Goal: Task Accomplishment & Management: Manage account settings

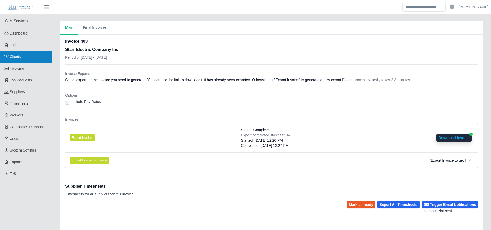
click at [27, 54] on link "Clients" at bounding box center [26, 57] width 52 height 12
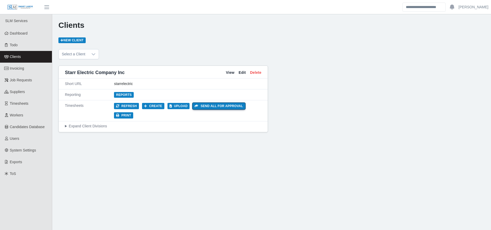
click at [133, 112] on button "Send all for approval" at bounding box center [123, 115] width 19 height 6
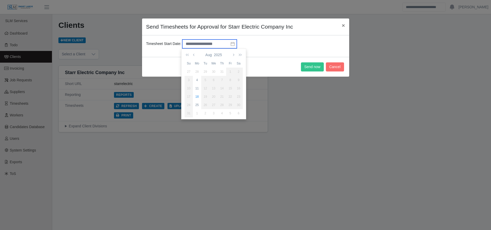
click at [197, 46] on input "text" at bounding box center [209, 43] width 54 height 9
click at [197, 90] on div "11" at bounding box center [197, 88] width 8 height 5
type input "**********"
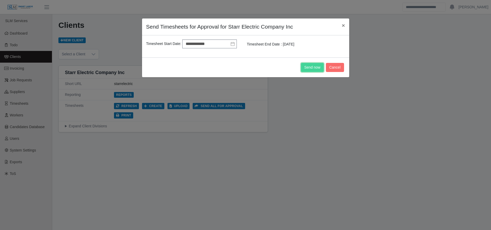
click at [310, 66] on button "Send now" at bounding box center [312, 67] width 23 height 9
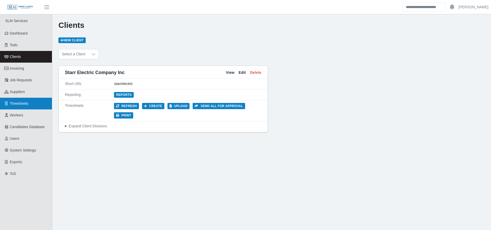
click at [38, 104] on link "Timesheets" at bounding box center [26, 104] width 52 height 12
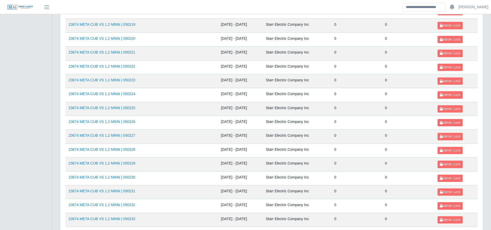
scroll to position [566, 0]
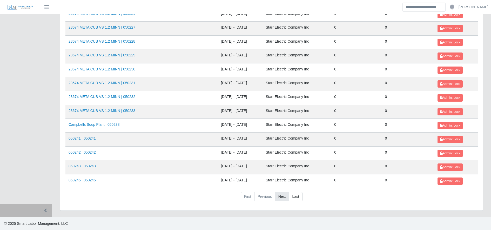
click at [279, 198] on link "Next" at bounding box center [282, 196] width 14 height 9
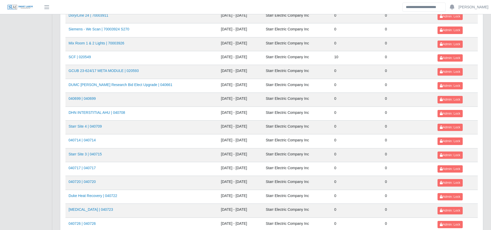
scroll to position [301, 0]
drag, startPoint x: 83, startPoint y: 56, endPoint x: 80, endPoint y: 55, distance: 3.1
click at [455, 41] on button "Admin: Lock" at bounding box center [449, 43] width 25 height 7
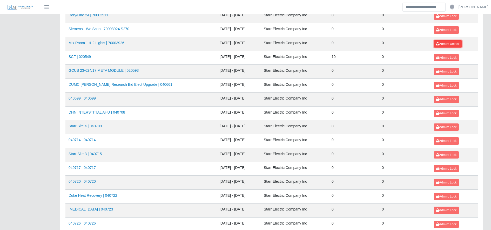
click at [455, 41] on button "Admin: Unlock" at bounding box center [448, 43] width 28 height 7
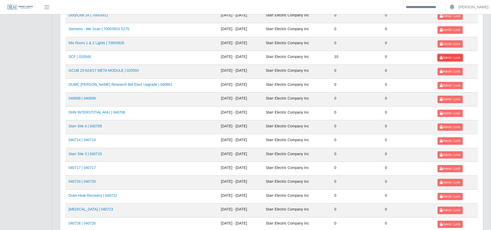
click at [442, 56] on span "Admin: Lock" at bounding box center [450, 58] width 20 height 4
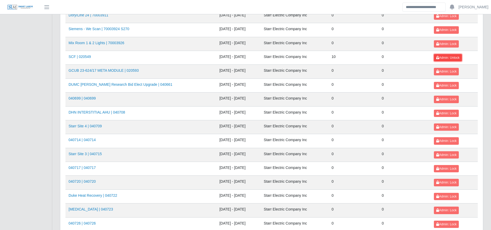
click at [442, 56] on span "Admin: Unlock" at bounding box center [447, 58] width 23 height 4
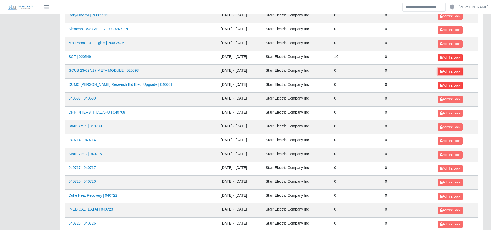
drag, startPoint x: 449, startPoint y: 71, endPoint x: 452, endPoint y: 88, distance: 17.4
click at [452, 88] on tbody "050246 | 050246 08/18/2025 - 08/24/2025 Starr Electric Company Inc 0 0 Admin: L…" at bounding box center [271, 106] width 412 height 692
click at [452, 88] on button "Admin: Lock" at bounding box center [449, 85] width 25 height 7
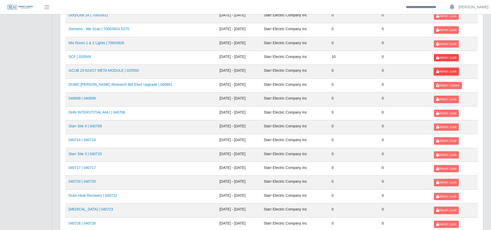
click at [446, 71] on span "Admin: Lock" at bounding box center [446, 72] width 20 height 4
click at [452, 102] on button "Admin: Lock" at bounding box center [446, 98] width 25 height 7
click at [453, 112] on span "Admin: Lock" at bounding box center [446, 113] width 20 height 4
click at [454, 126] on span "Admin: Lock" at bounding box center [446, 127] width 20 height 4
click at [446, 141] on span "Admin: Lock" at bounding box center [446, 141] width 20 height 4
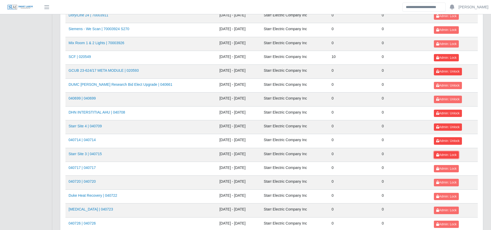
click at [449, 153] on span "Admin: Lock" at bounding box center [446, 155] width 20 height 4
click at [452, 170] on span "Admin: Lock" at bounding box center [446, 169] width 20 height 4
click at [456, 185] on button "Admin: Lock" at bounding box center [446, 182] width 25 height 7
click at [453, 196] on span "Admin: Lock" at bounding box center [446, 196] width 20 height 4
click at [455, 209] on button "Admin: Lock" at bounding box center [446, 209] width 25 height 7
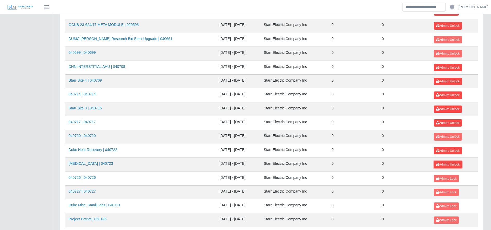
scroll to position [348, 0]
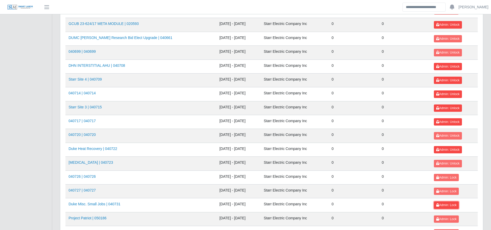
click at [448, 204] on span "Admin: Lock" at bounding box center [446, 205] width 20 height 4
click at [439, 189] on span "Admin: Lock" at bounding box center [446, 191] width 20 height 4
click at [440, 178] on span "Admin: Lock" at bounding box center [446, 177] width 20 height 4
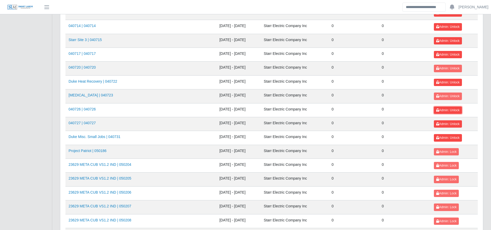
scroll to position [416, 0]
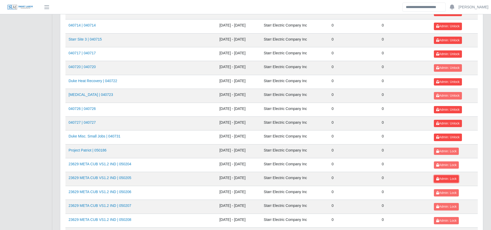
click at [440, 178] on span "Admin: Lock" at bounding box center [446, 179] width 20 height 4
click at [440, 163] on span "Admin: Lock" at bounding box center [446, 165] width 20 height 4
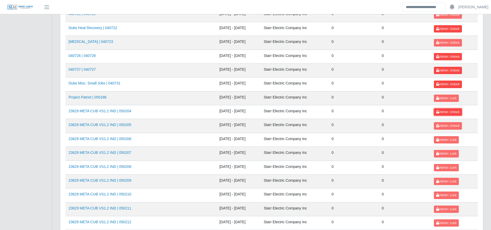
scroll to position [469, 0]
click at [449, 182] on span "Admin: Lock" at bounding box center [446, 181] width 20 height 4
click at [446, 167] on span "Admin: Lock" at bounding box center [446, 167] width 20 height 4
click at [444, 153] on span "Admin: Lock" at bounding box center [446, 153] width 20 height 4
click at [443, 139] on span "Admin: Lock" at bounding box center [446, 140] width 20 height 4
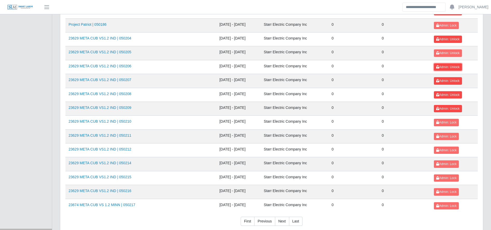
scroll to position [542, 0]
click at [440, 123] on span "Admin: Lock" at bounding box center [446, 122] width 20 height 4
click at [444, 133] on button "Admin: Lock" at bounding box center [446, 135] width 25 height 7
click at [449, 148] on span "Admin: Lock" at bounding box center [446, 150] width 20 height 4
click at [450, 160] on button "Admin: Lock" at bounding box center [446, 163] width 25 height 7
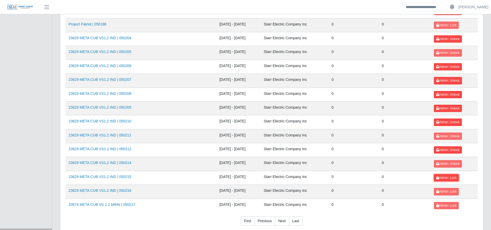
click at [451, 178] on span "Admin: Lock" at bounding box center [446, 178] width 20 height 4
click at [451, 192] on span "Admin: Lock" at bounding box center [446, 191] width 20 height 4
click at [451, 202] on button "Admin: Lock" at bounding box center [446, 205] width 25 height 7
click at [443, 25] on span "Admin: Lock" at bounding box center [446, 25] width 20 height 4
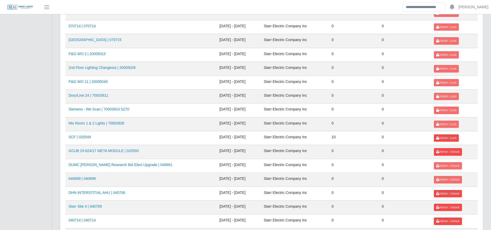
scroll to position [566, 0]
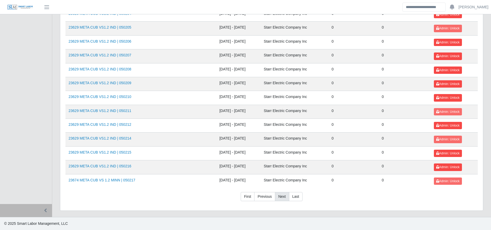
click at [283, 195] on link "Next" at bounding box center [282, 196] width 14 height 9
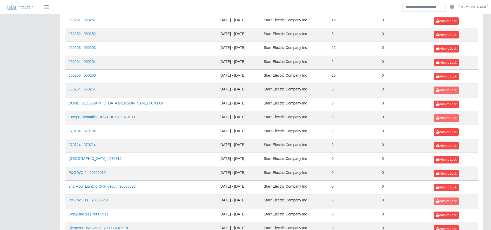
scroll to position [394, 0]
click at [450, 105] on span "Admin: Lock" at bounding box center [446, 104] width 20 height 4
click at [451, 214] on span "Admin: Lock" at bounding box center [446, 215] width 20 height 4
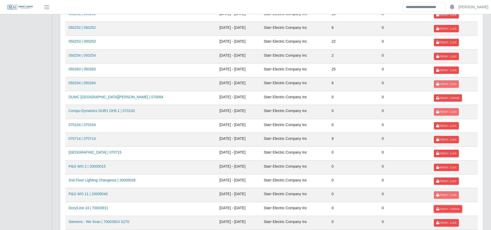
scroll to position [400, 0]
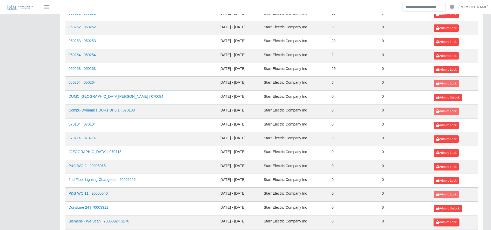
click at [448, 221] on span "Admin: Lock" at bounding box center [446, 222] width 20 height 4
click at [447, 189] on td "Admin: Lock" at bounding box center [453, 194] width 47 height 14
click at [448, 179] on span "Admin: Lock" at bounding box center [446, 181] width 20 height 4
click at [449, 191] on button "Admin: Lock" at bounding box center [446, 193] width 25 height 7
click at [442, 161] on td "Admin: Lock" at bounding box center [453, 167] width 47 height 14
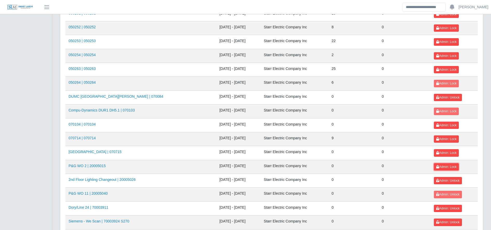
click at [443, 164] on button "Admin: Lock" at bounding box center [446, 166] width 25 height 7
click at [440, 148] on td "Admin: Lock" at bounding box center [453, 153] width 47 height 14
click at [441, 150] on button "Admin: Lock" at bounding box center [446, 152] width 25 height 7
click at [443, 124] on span "Admin: Lock" at bounding box center [446, 125] width 20 height 4
click at [443, 110] on span "Admin: Lock" at bounding box center [446, 111] width 20 height 4
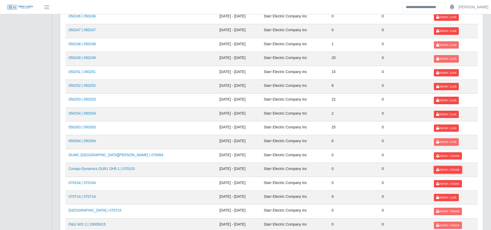
scroll to position [341, 0]
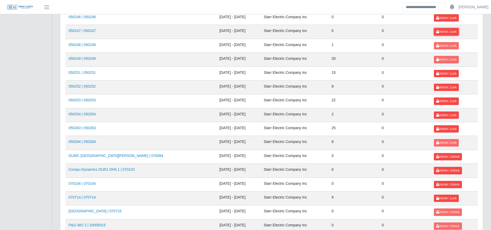
click at [443, 34] on button "Admin: Lock" at bounding box center [446, 31] width 25 height 7
click at [439, 17] on span "Admin: Lock" at bounding box center [446, 18] width 20 height 4
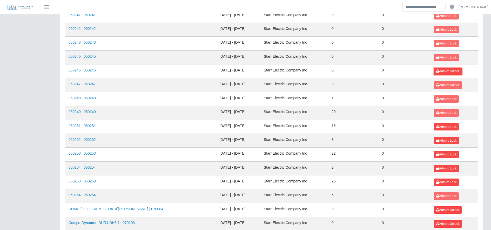
scroll to position [284, 0]
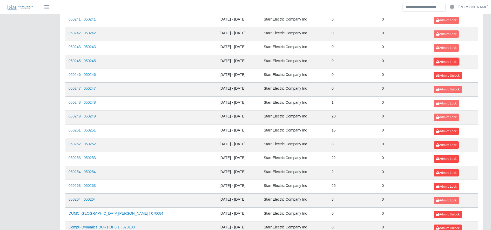
click at [441, 62] on span "Admin: Lock" at bounding box center [446, 62] width 20 height 4
click at [441, 51] on button "Admin: Lock" at bounding box center [446, 47] width 25 height 7
click at [442, 35] on span "Admin: Lock" at bounding box center [446, 34] width 20 height 4
click at [437, 24] on td "Admin: Lock" at bounding box center [453, 20] width 47 height 14
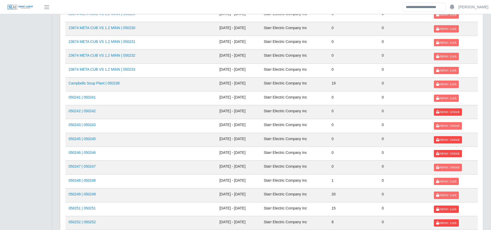
scroll to position [203, 0]
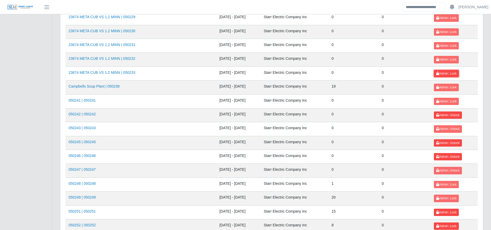
click at [453, 74] on span "Admin: Lock" at bounding box center [446, 74] width 20 height 4
click at [449, 98] on button "Admin: Lock" at bounding box center [446, 101] width 25 height 7
click at [448, 30] on span "Admin: Lock" at bounding box center [446, 32] width 20 height 4
click at [449, 42] on button "Admin: Lock" at bounding box center [446, 45] width 25 height 7
click at [449, 57] on button "Admin: Lock" at bounding box center [446, 59] width 25 height 7
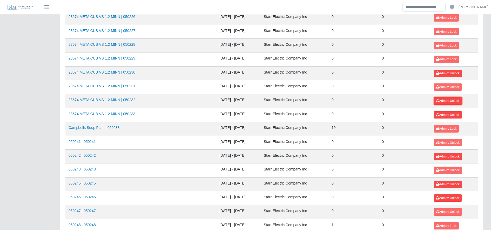
scroll to position [157, 0]
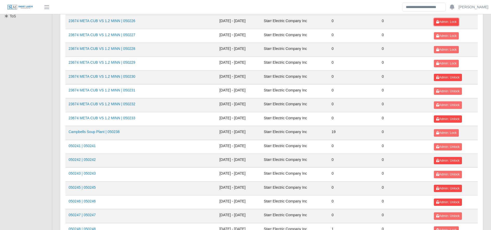
click at [443, 21] on span "Admin: Lock" at bounding box center [446, 22] width 20 height 4
click at [444, 32] on button "Admin: Lock" at bounding box center [446, 35] width 25 height 7
click at [447, 48] on span "Admin: Lock" at bounding box center [446, 50] width 20 height 4
click at [449, 66] on button "Admin: Lock" at bounding box center [446, 63] width 25 height 7
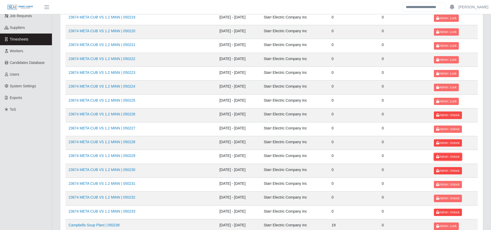
scroll to position [65, 0]
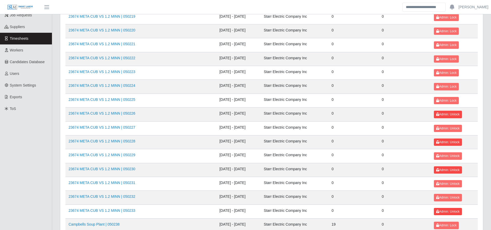
click at [440, 21] on td "Admin: Lock" at bounding box center [453, 17] width 47 height 14
click at [440, 20] on button "Admin: Lock" at bounding box center [446, 17] width 25 height 7
click at [445, 31] on span "Admin: Lock" at bounding box center [446, 31] width 20 height 4
click at [449, 48] on button "Admin: Lock" at bounding box center [446, 44] width 25 height 7
click at [452, 57] on span "Admin: Lock" at bounding box center [446, 59] width 20 height 4
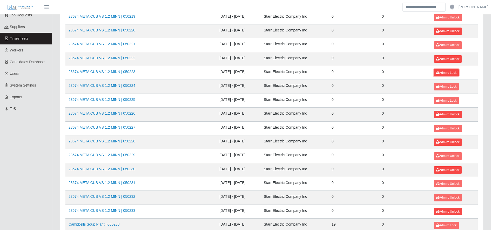
click at [452, 72] on span "Admin: Lock" at bounding box center [446, 73] width 20 height 4
click at [452, 84] on button "Admin: Lock" at bounding box center [446, 86] width 25 height 7
click at [452, 97] on button "Admin: Lock" at bounding box center [446, 100] width 25 height 7
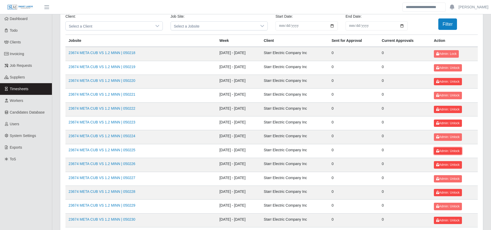
scroll to position [0, 0]
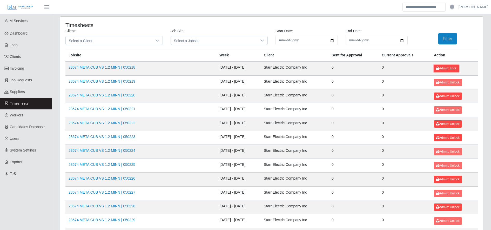
click at [444, 67] on span "Admin: Lock" at bounding box center [446, 68] width 20 height 4
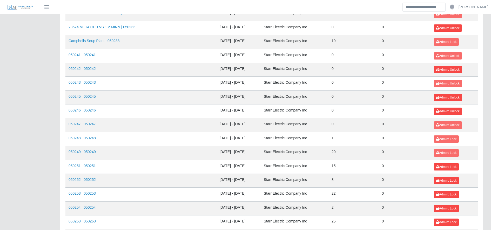
scroll to position [249, 0]
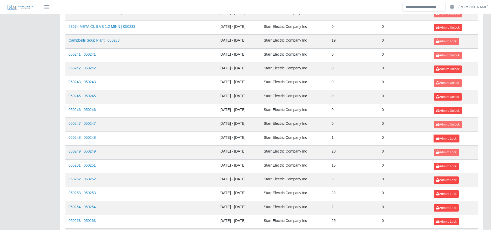
click at [440, 139] on span "Admin: Lock" at bounding box center [446, 138] width 20 height 4
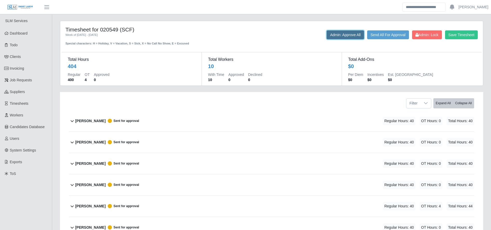
click at [337, 36] on button "Admin: Approve All" at bounding box center [344, 34] width 37 height 9
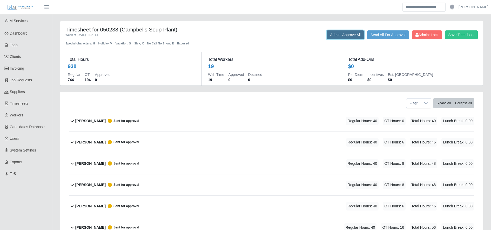
click at [354, 33] on button "Admin: Approve All" at bounding box center [344, 34] width 37 height 9
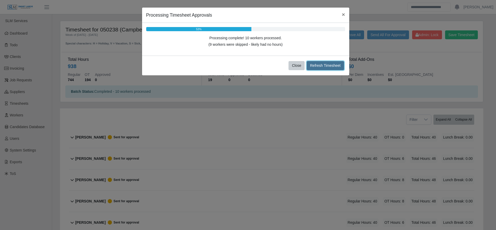
click at [325, 68] on button "Refresh Timesheet" at bounding box center [324, 65] width 37 height 9
click at [294, 67] on button "Close" at bounding box center [296, 65] width 16 height 9
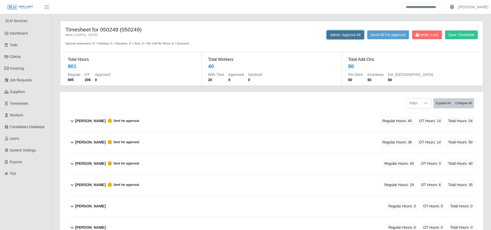
click at [334, 34] on button "Admin: Approve All" at bounding box center [344, 34] width 37 height 9
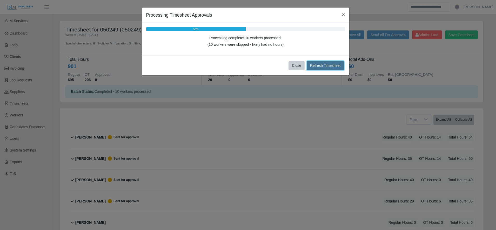
click at [321, 65] on button "Refresh Timesheet" at bounding box center [324, 65] width 37 height 9
click at [294, 68] on button "Close" at bounding box center [296, 65] width 16 height 9
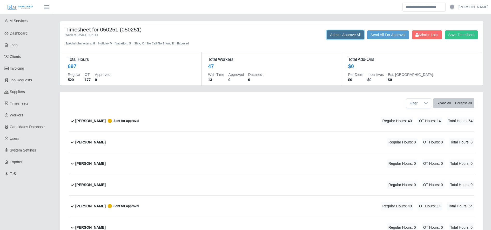
click at [336, 32] on button "Admin: Approve All" at bounding box center [344, 34] width 37 height 9
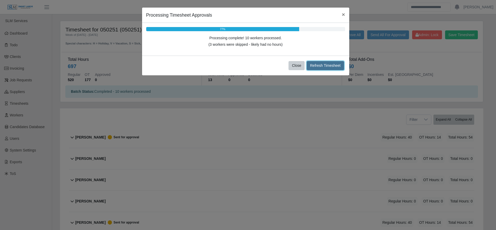
click at [313, 65] on button "Refresh Timesheet" at bounding box center [324, 65] width 37 height 9
click at [299, 65] on button "Close" at bounding box center [296, 65] width 16 height 9
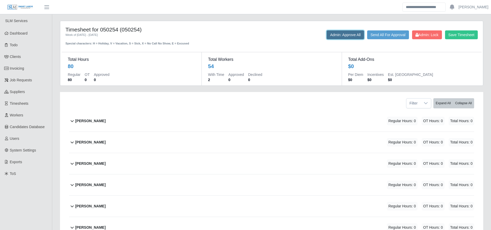
click at [336, 34] on button "Admin: Approve All" at bounding box center [344, 34] width 37 height 9
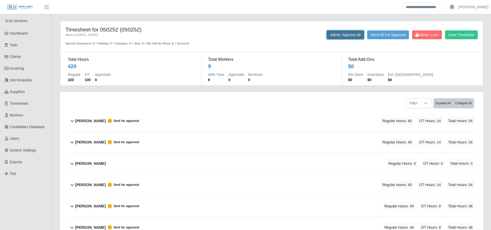
click at [329, 36] on button "Admin: Approve All" at bounding box center [344, 34] width 37 height 9
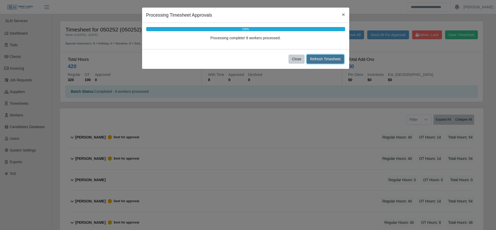
click at [319, 62] on button "Refresh Timesheet" at bounding box center [324, 58] width 37 height 9
click at [293, 58] on button "Close" at bounding box center [296, 58] width 16 height 9
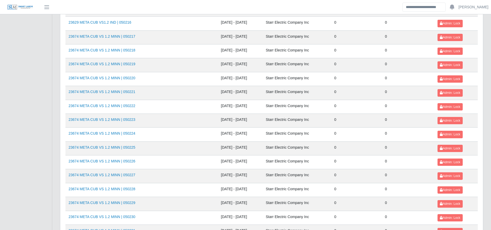
scroll to position [566, 0]
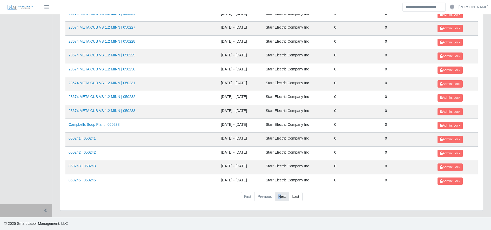
drag, startPoint x: 275, startPoint y: 201, endPoint x: 281, endPoint y: 198, distance: 6.5
click at [281, 198] on nav "First Previous Next Last" at bounding box center [271, 198] width 412 height 13
click at [281, 198] on link "Next" at bounding box center [282, 196] width 14 height 9
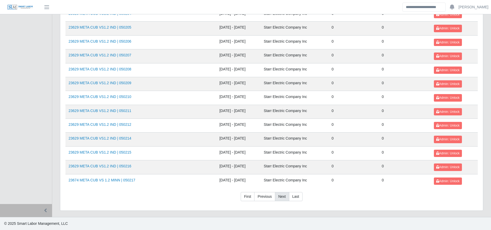
click at [283, 198] on link "Next" at bounding box center [282, 196] width 14 height 9
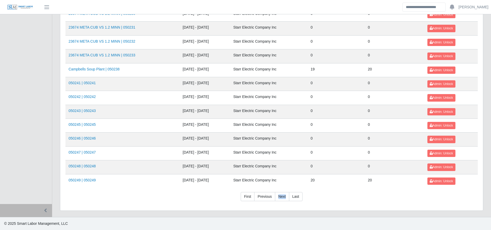
click at [210, 196] on nav "First Previous Next Last" at bounding box center [271, 198] width 412 height 13
click at [267, 197] on link "Previous" at bounding box center [264, 196] width 21 height 9
click at [263, 200] on link "Previous" at bounding box center [264, 196] width 21 height 9
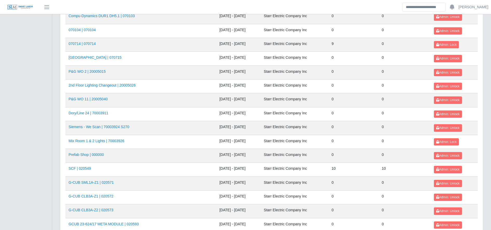
scroll to position [495, 0]
click at [447, 140] on span "Admin: Lock" at bounding box center [446, 142] width 20 height 4
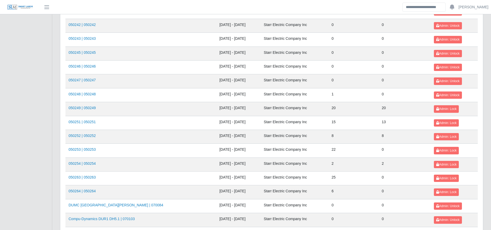
scroll to position [287, 0]
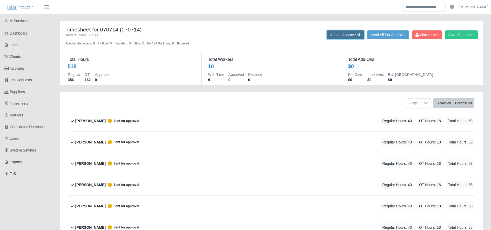
click at [332, 36] on button "Admin: Approve All" at bounding box center [344, 34] width 37 height 9
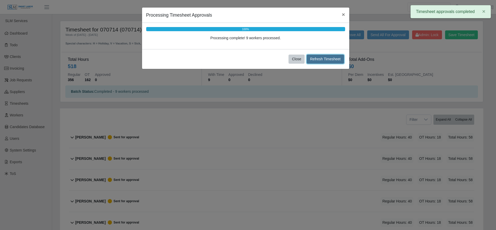
click at [313, 59] on button "Refresh Timesheet" at bounding box center [324, 58] width 37 height 9
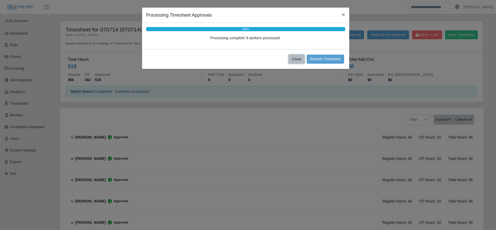
click at [290, 60] on button "Close" at bounding box center [296, 58] width 16 height 9
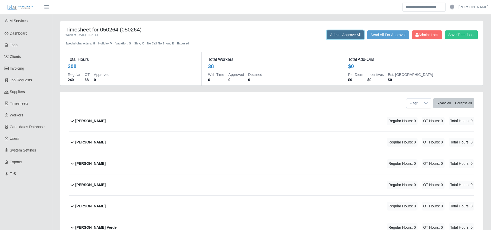
click at [328, 35] on button "Admin: Approve All" at bounding box center [344, 34] width 37 height 9
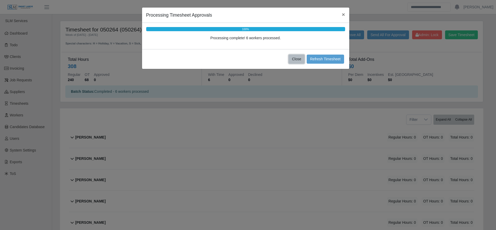
click at [296, 58] on button "Close" at bounding box center [296, 58] width 16 height 9
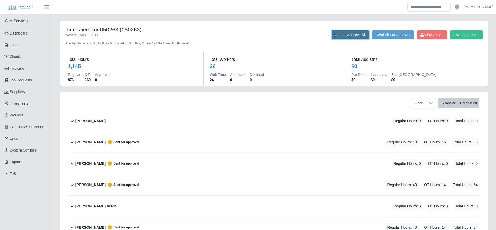
click at [338, 36] on button "Admin: Approve All" at bounding box center [349, 34] width 37 height 9
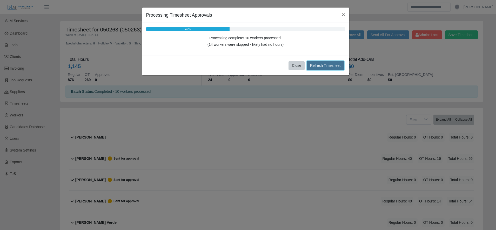
drag, startPoint x: 324, startPoint y: 68, endPoint x: 313, endPoint y: 65, distance: 11.5
click at [313, 65] on button "Refresh Timesheet" at bounding box center [324, 65] width 37 height 9
click at [294, 65] on button "Close" at bounding box center [296, 65] width 16 height 9
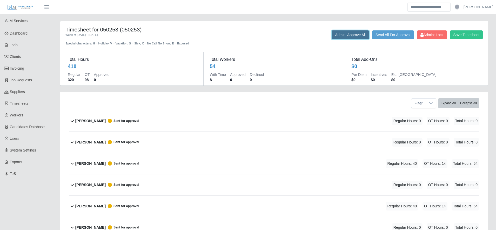
click at [339, 35] on button "Admin: Approve All" at bounding box center [349, 34] width 37 height 9
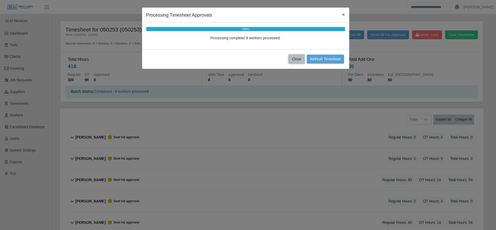
click at [297, 60] on button "Close" at bounding box center [296, 58] width 16 height 9
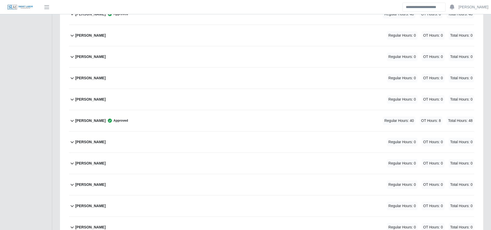
scroll to position [243, 0]
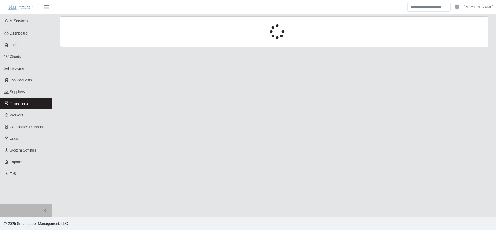
click at [298, 141] on main at bounding box center [273, 115] width 443 height 202
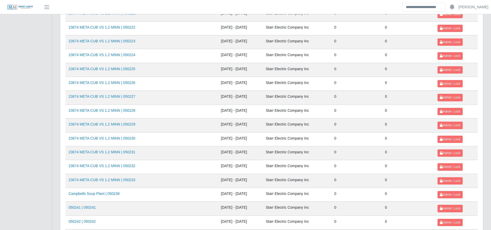
scroll to position [566, 0]
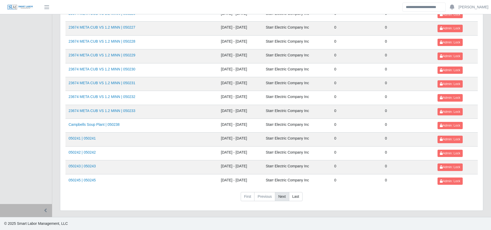
click at [283, 194] on link "Next" at bounding box center [282, 196] width 14 height 9
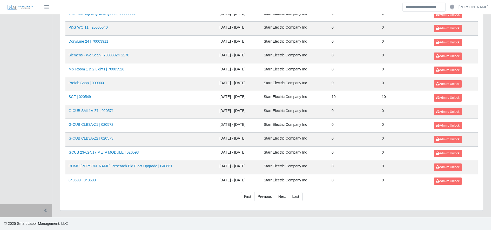
drag, startPoint x: 283, startPoint y: 194, endPoint x: 330, endPoint y: 194, distance: 47.7
click at [330, 194] on nav "First Previous Next Last" at bounding box center [271, 198] width 412 height 13
click at [269, 195] on link "Previous" at bounding box center [264, 196] width 21 height 9
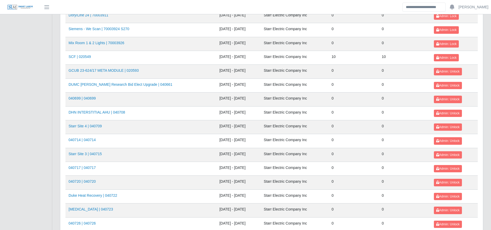
scroll to position [0, 0]
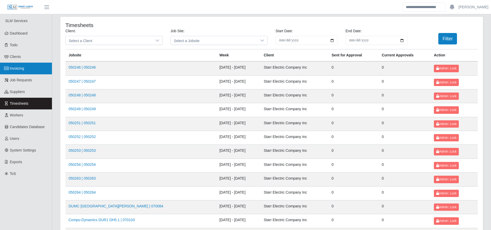
click at [32, 66] on link "Invoicing" at bounding box center [26, 69] width 52 height 12
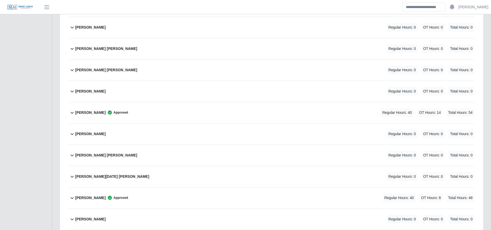
scroll to position [919, 0]
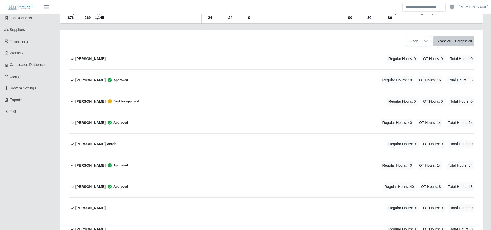
scroll to position [62, 0]
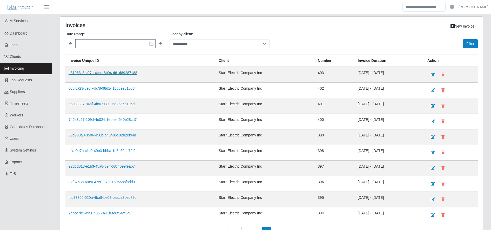
click at [111, 72] on link "e31963c8-c27a-4cbc-8b94-d61d89287188" at bounding box center [102, 73] width 69 height 4
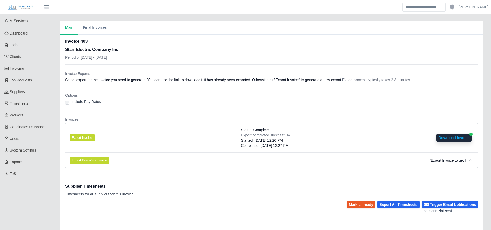
scroll to position [82, 0]
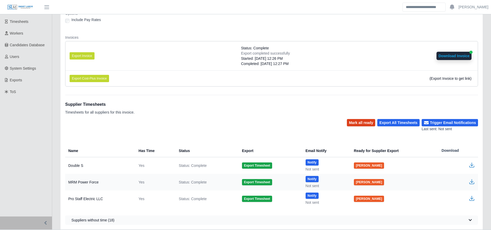
click at [364, 122] on button "Mark all ready" at bounding box center [361, 122] width 28 height 7
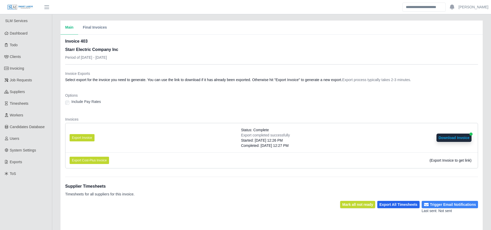
click at [454, 205] on button "Trigger Email Notifications" at bounding box center [449, 204] width 56 height 7
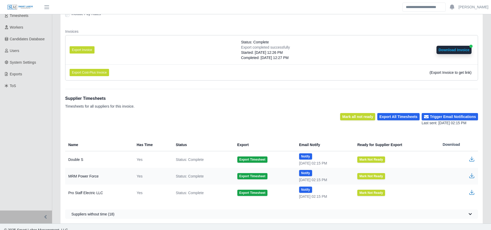
scroll to position [87, 0]
